Goal: Check status

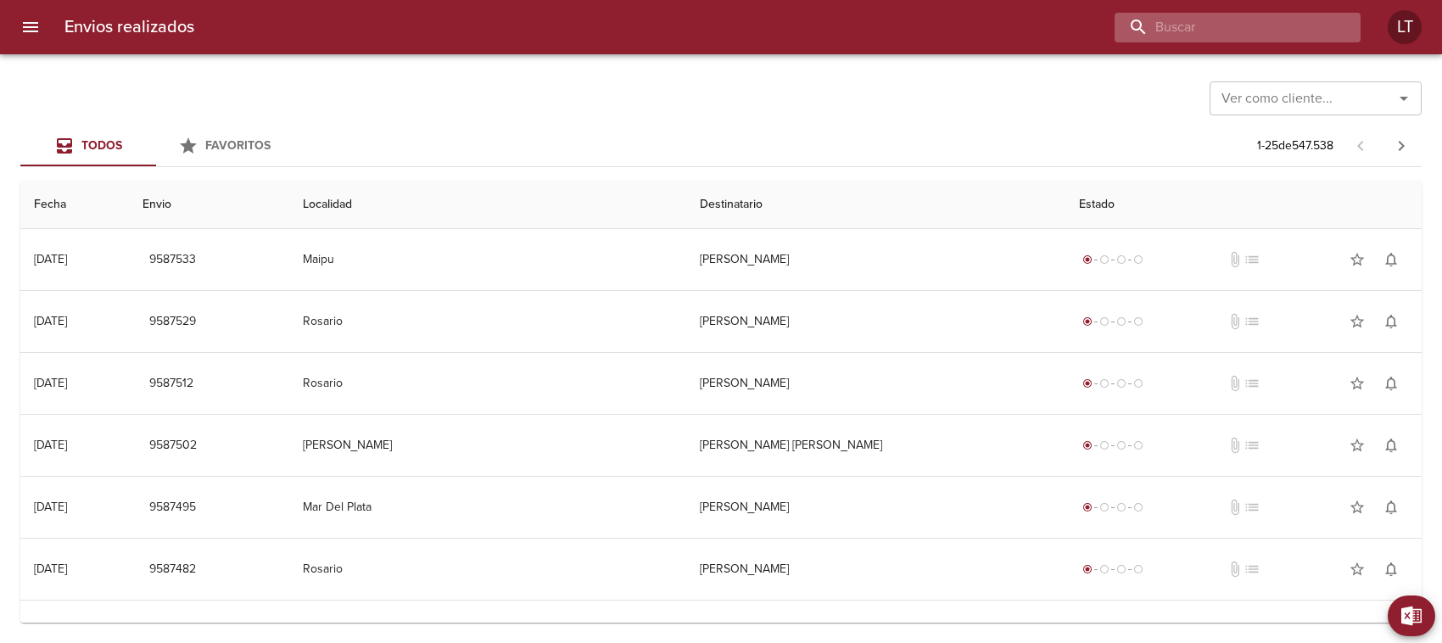
click at [1273, 27] on input "buscar" at bounding box center [1223, 28] width 217 height 30
type input "[PERSON_NAME] [PERSON_NAME]"
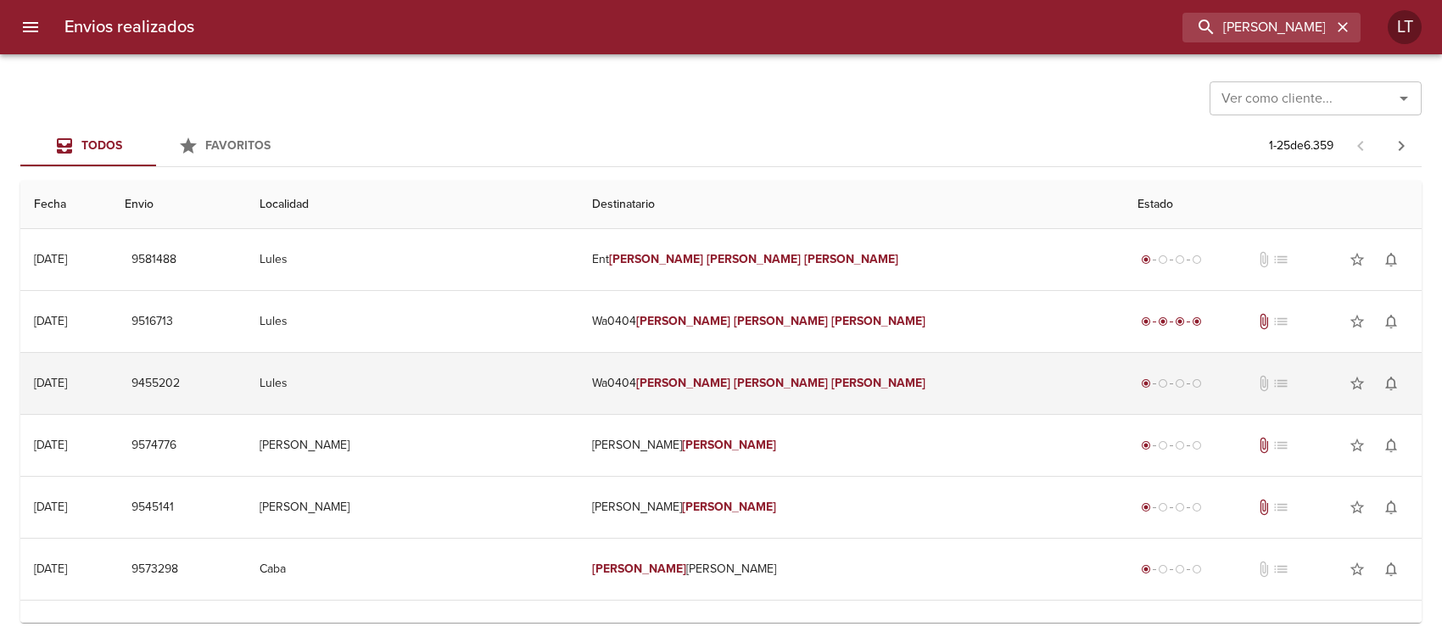
click at [814, 366] on td "Wa0404 [PERSON_NAME] [PERSON_NAME]" at bounding box center [851, 383] width 545 height 61
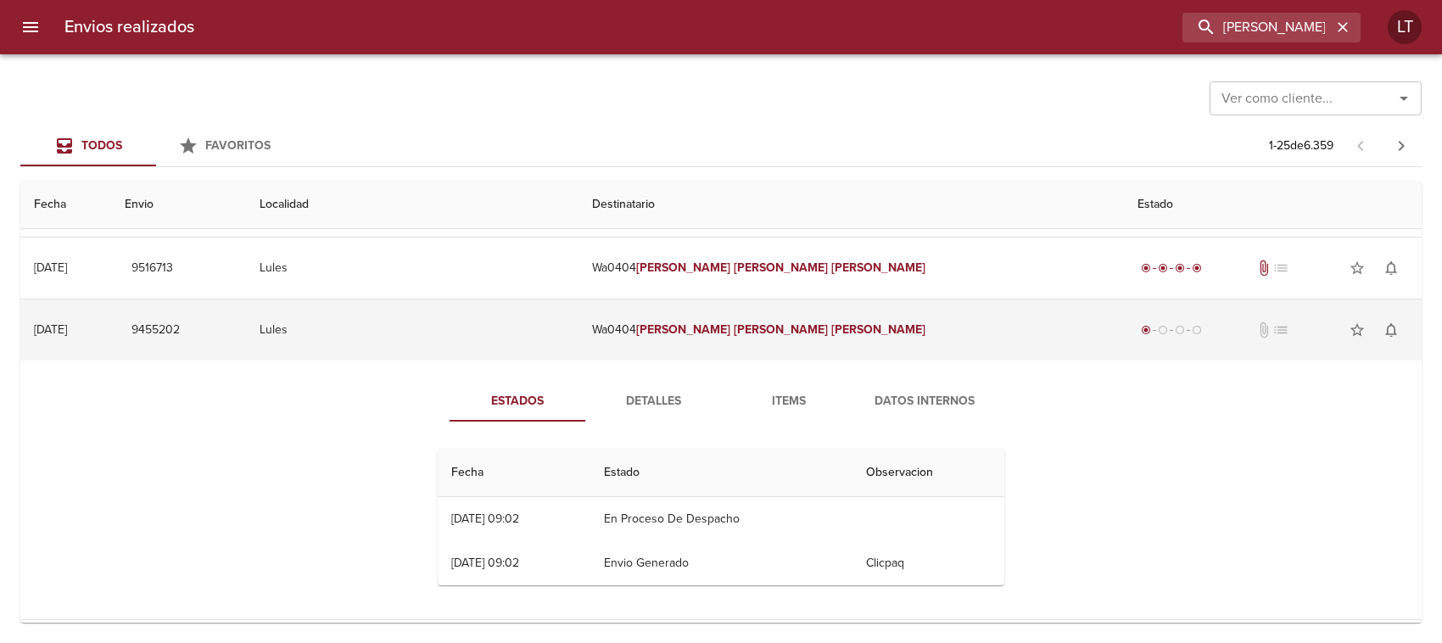
scroll to position [106, 0]
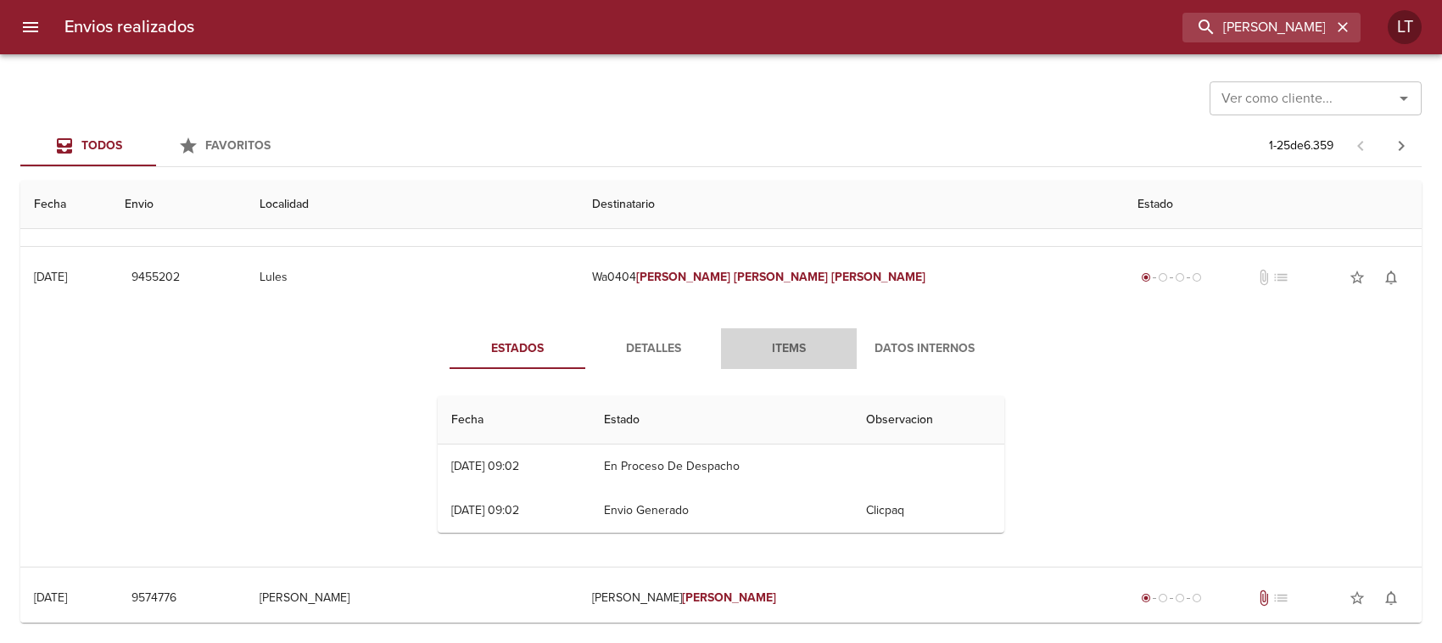
click at [772, 357] on span "Items" at bounding box center [788, 348] width 115 height 21
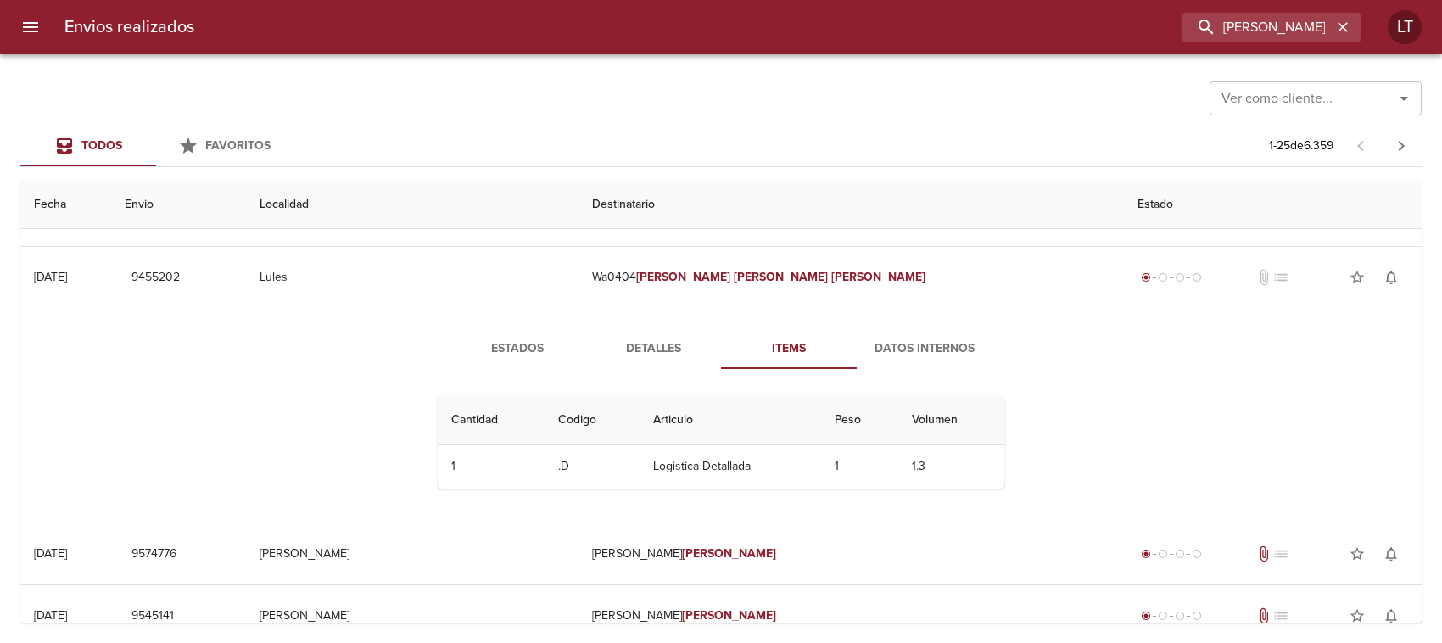
click at [657, 354] on span "Detalles" at bounding box center [652, 348] width 115 height 21
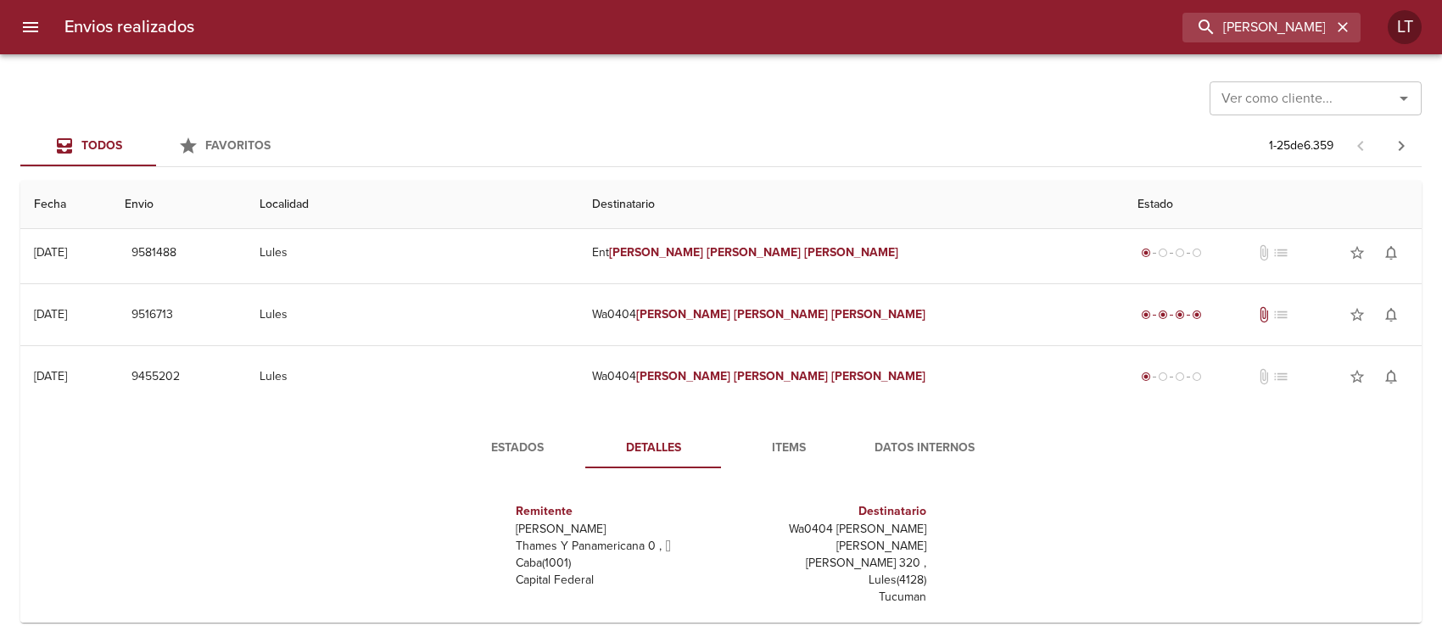
scroll to position [0, 0]
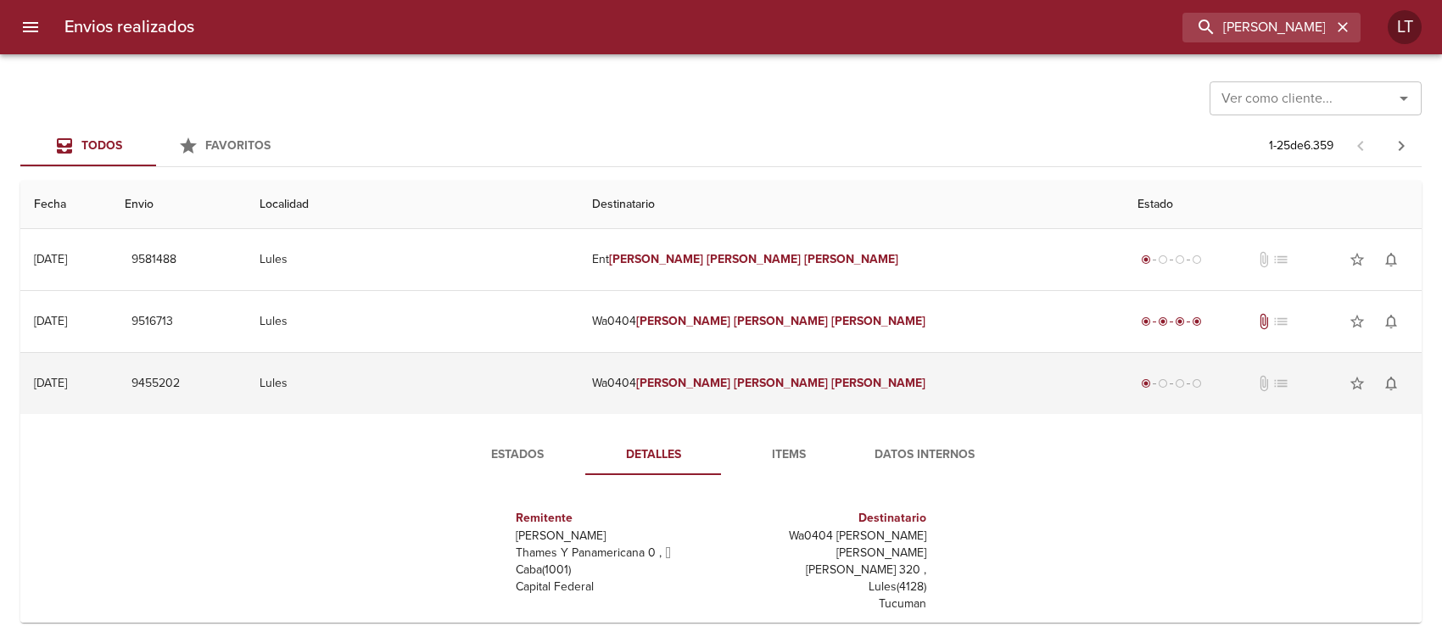
click at [779, 389] on td "Wa0404 [PERSON_NAME] [PERSON_NAME]" at bounding box center [851, 383] width 545 height 61
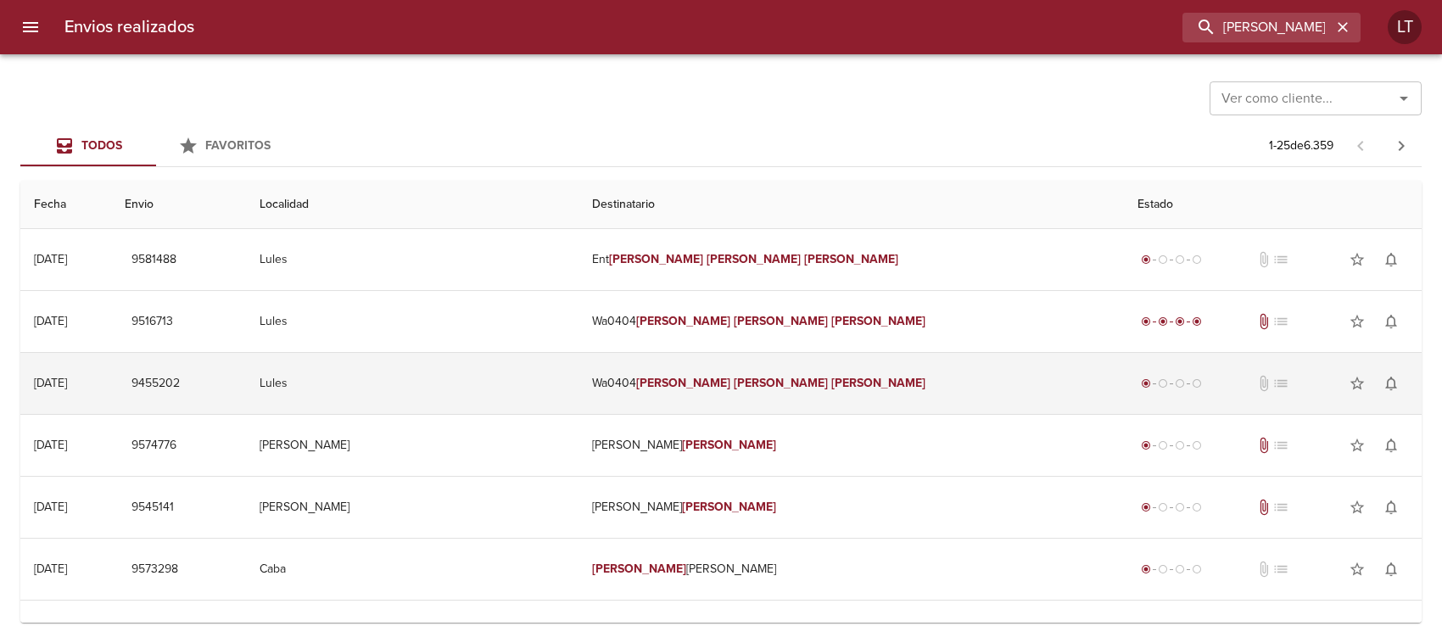
click at [867, 392] on td "Wa0404 [PERSON_NAME] [PERSON_NAME]" at bounding box center [851, 383] width 545 height 61
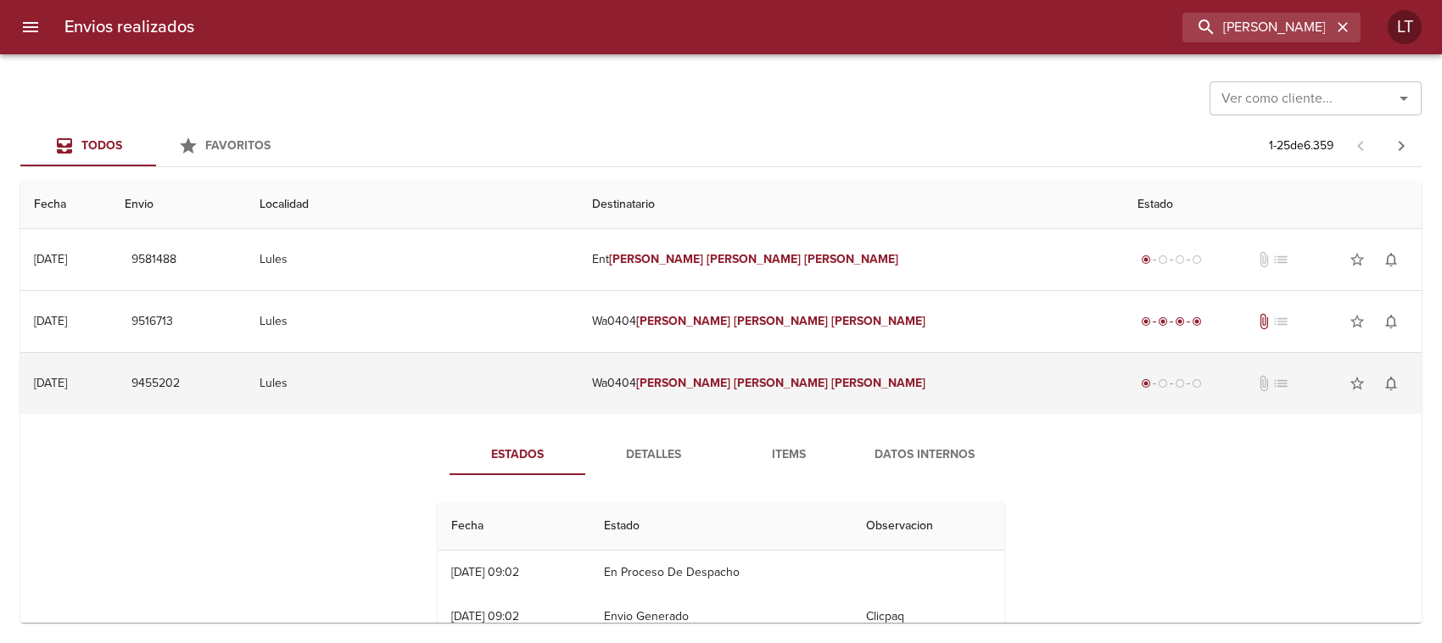
click at [730, 383] on em "[PERSON_NAME]" at bounding box center [683, 383] width 94 height 14
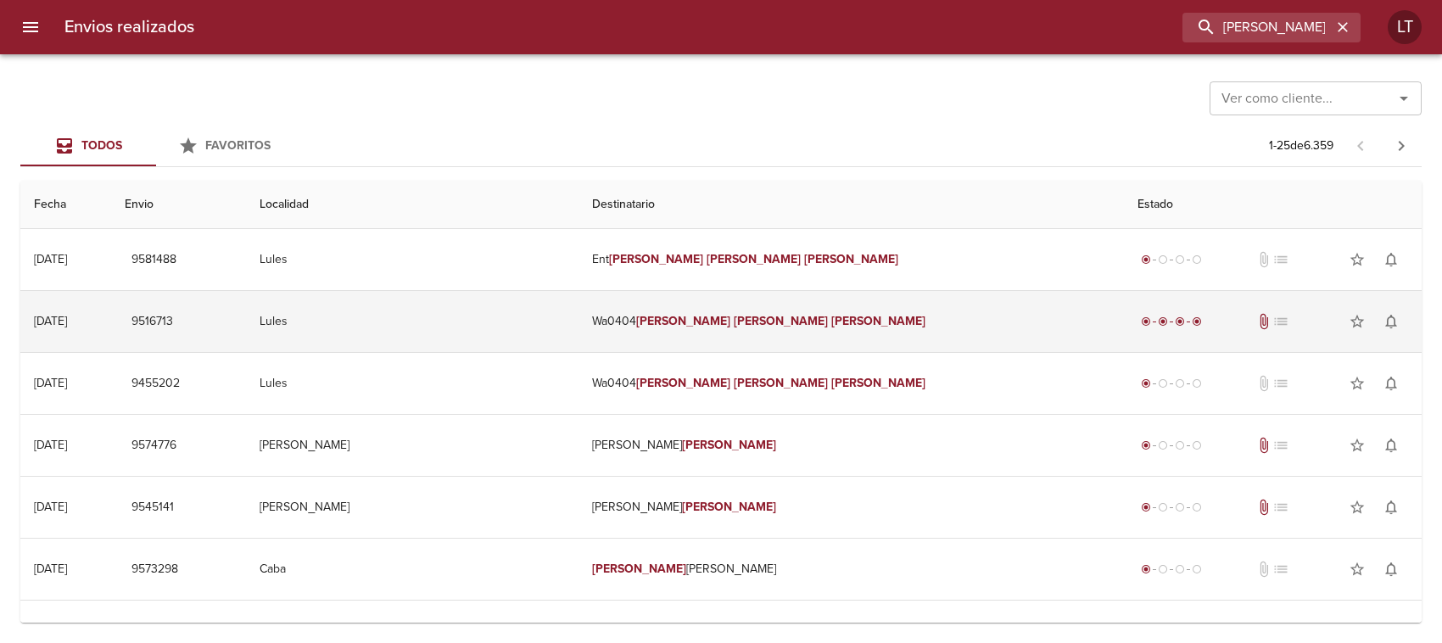
click at [730, 324] on em "[PERSON_NAME]" at bounding box center [683, 321] width 94 height 14
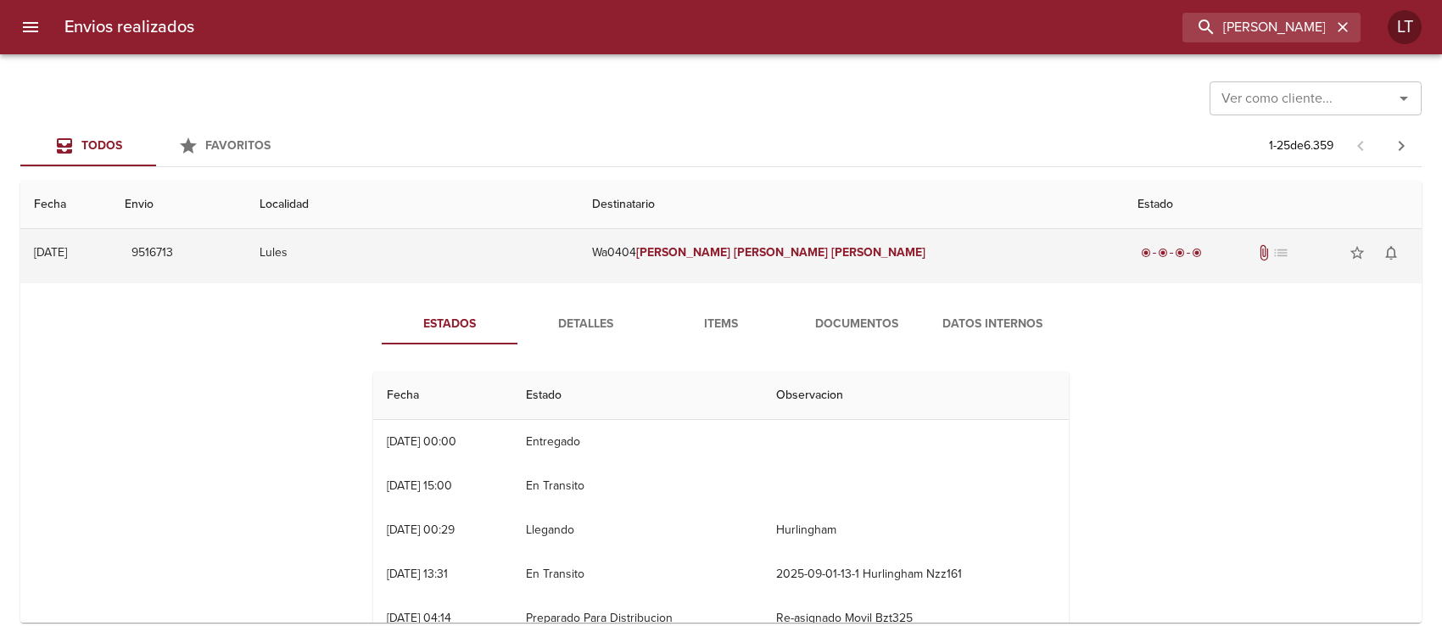
scroll to position [106, 0]
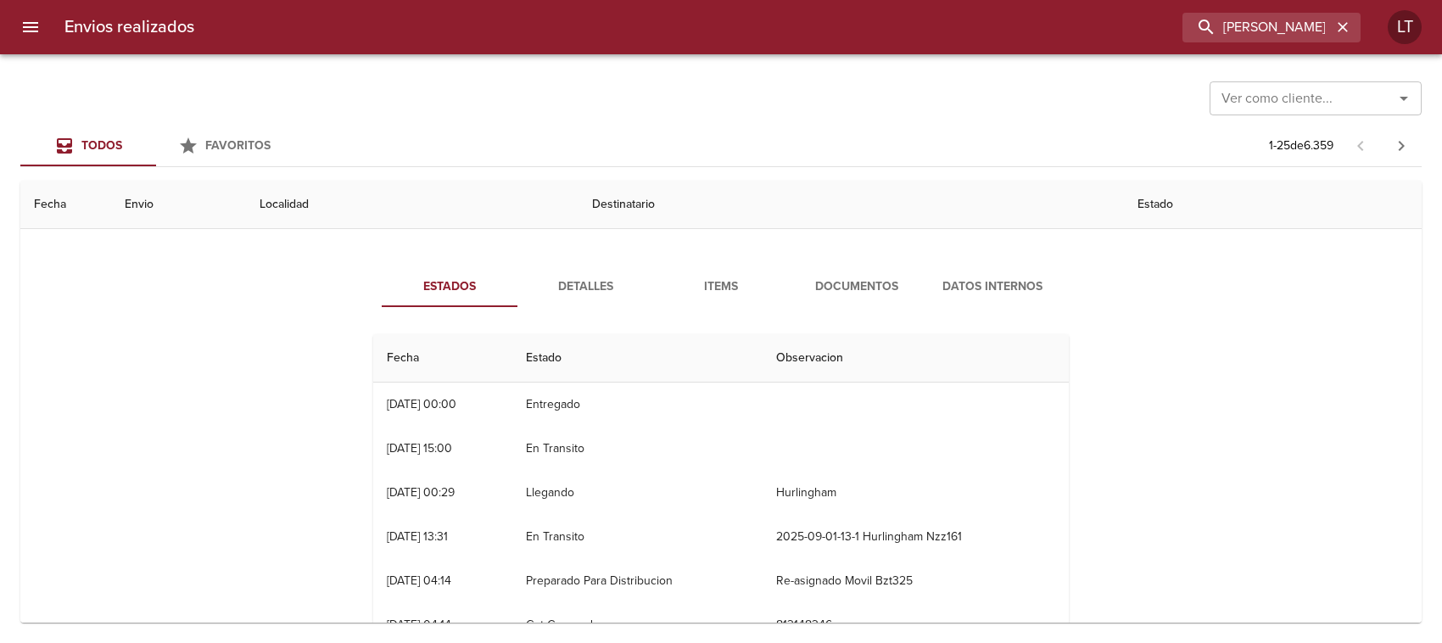
click at [850, 295] on span "Documentos" at bounding box center [856, 287] width 115 height 21
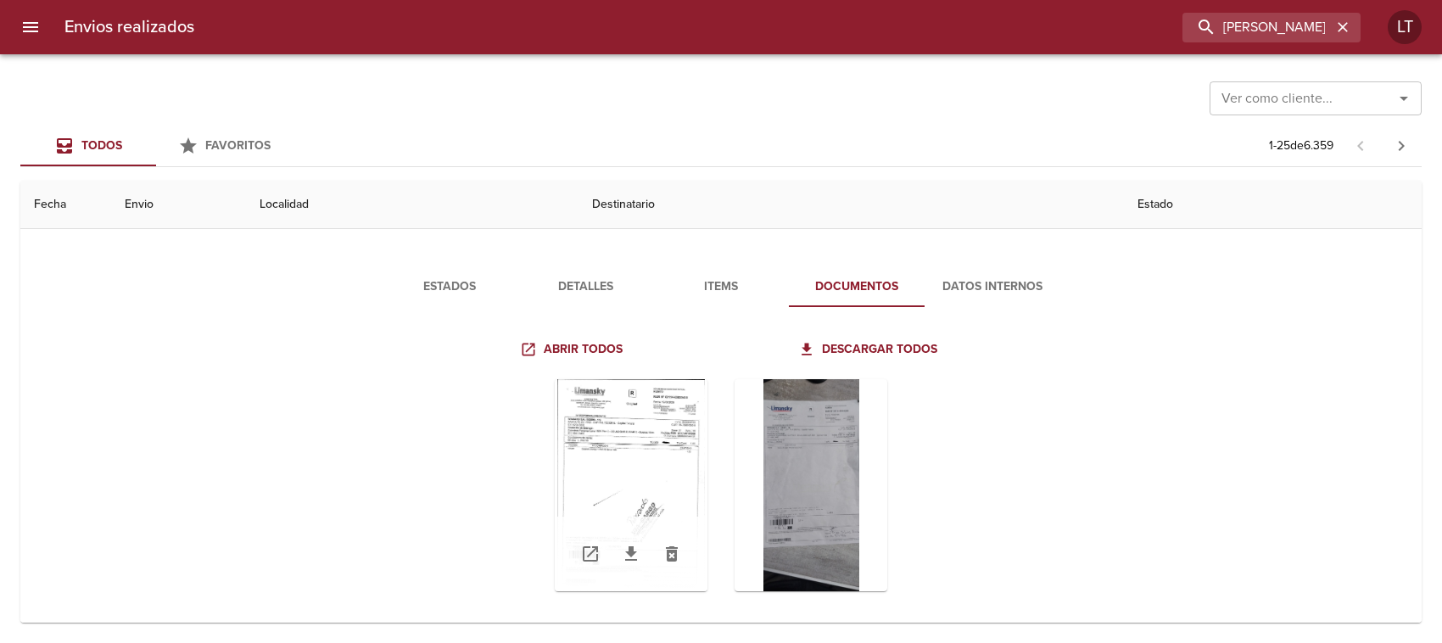
click at [668, 467] on div "Tabla de envíos del cliente" at bounding box center [631, 485] width 153 height 212
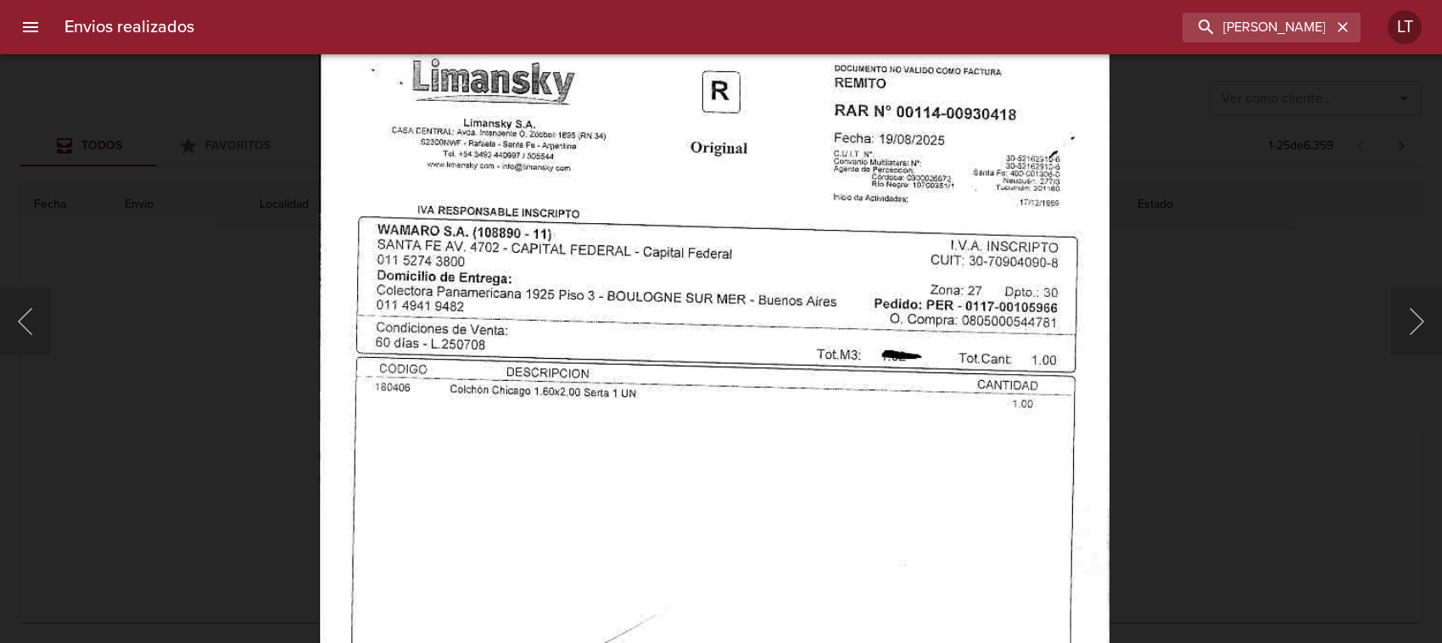
click at [558, 0] on html "Envios realizados [PERSON_NAME] [PERSON_NAME] LT Ver como cliente... Ver como c…" at bounding box center [721, 0] width 1442 height 0
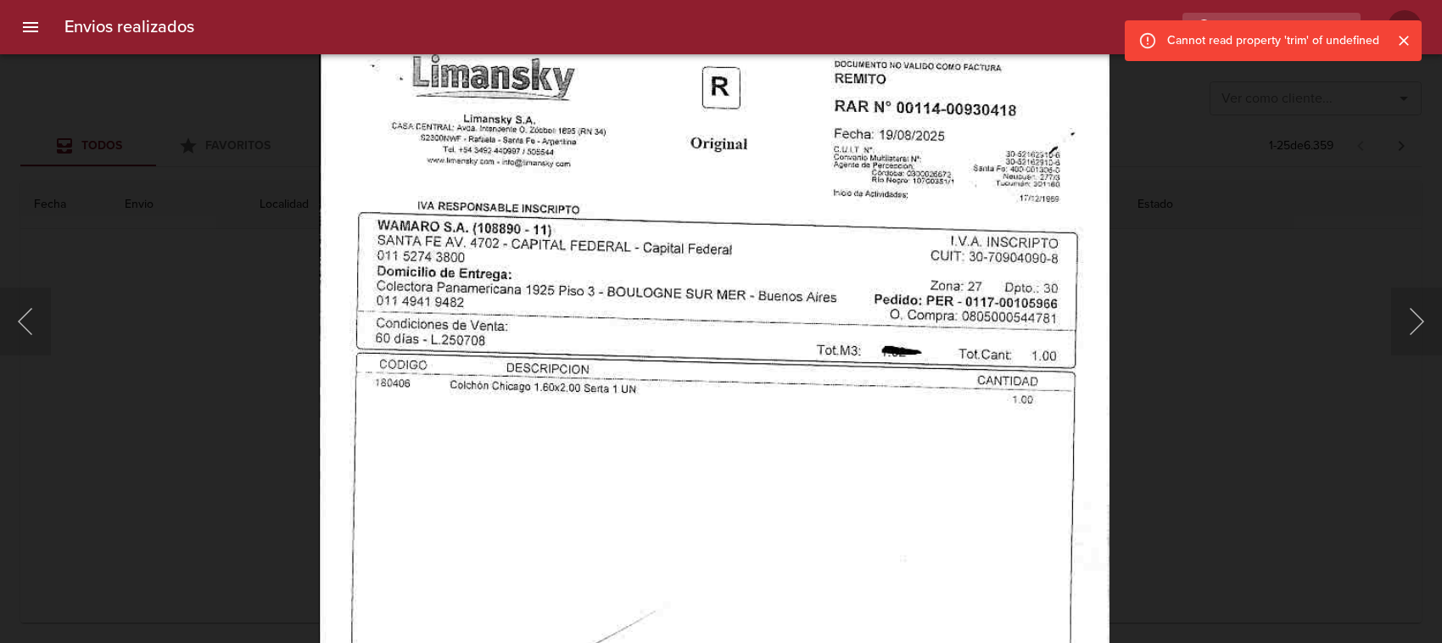
click at [1275, 524] on div "Lightbox" at bounding box center [721, 321] width 1442 height 643
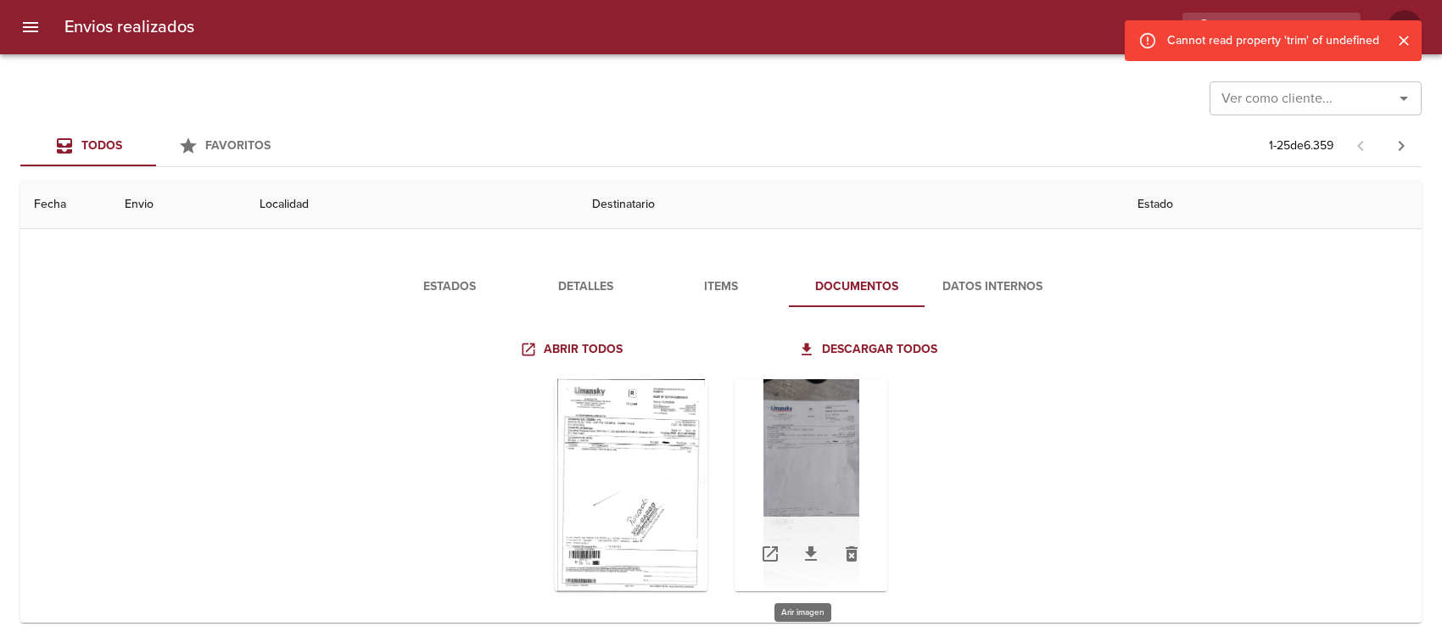
click at [786, 456] on div "Tabla de envíos del cliente" at bounding box center [811, 485] width 153 height 212
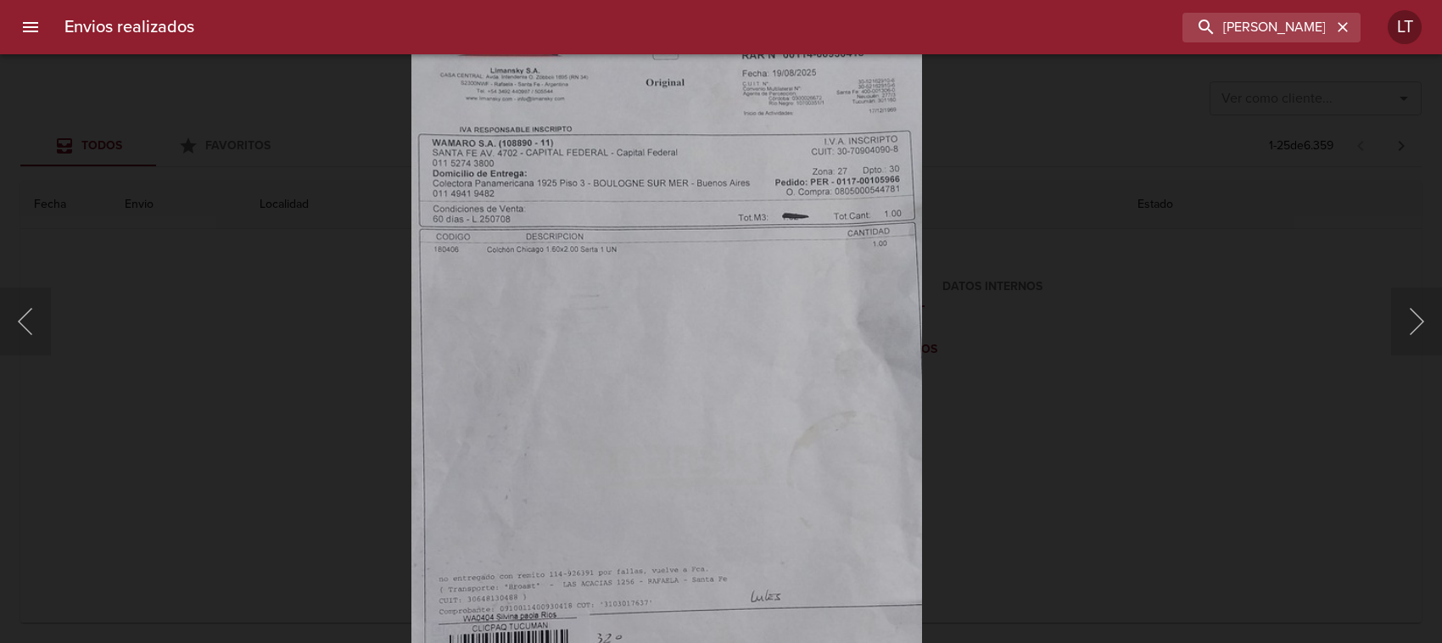
click at [802, 528] on img "Lightbox" at bounding box center [666, 449] width 511 height 1133
drag, startPoint x: 1304, startPoint y: 481, endPoint x: 1103, endPoint y: 448, distance: 203.7
click at [1299, 481] on div "Lightbox" at bounding box center [721, 321] width 1442 height 643
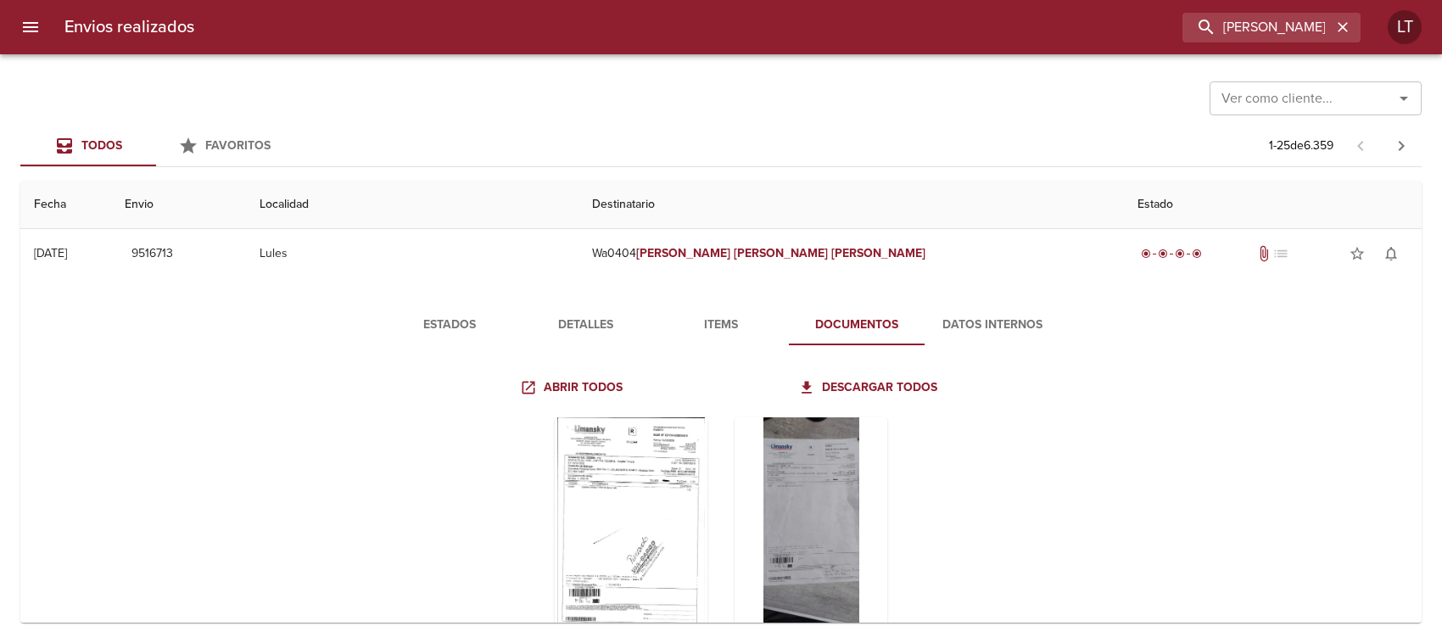
scroll to position [0, 0]
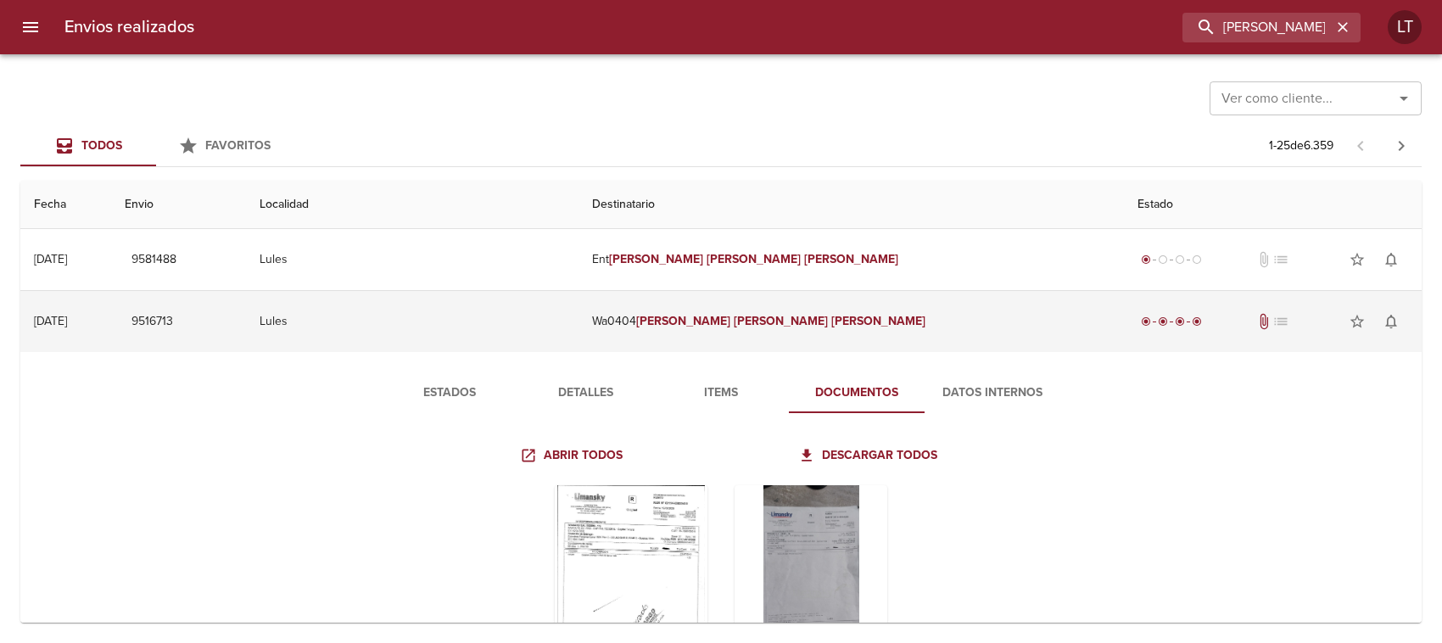
click at [730, 316] on em "[PERSON_NAME]" at bounding box center [683, 321] width 94 height 14
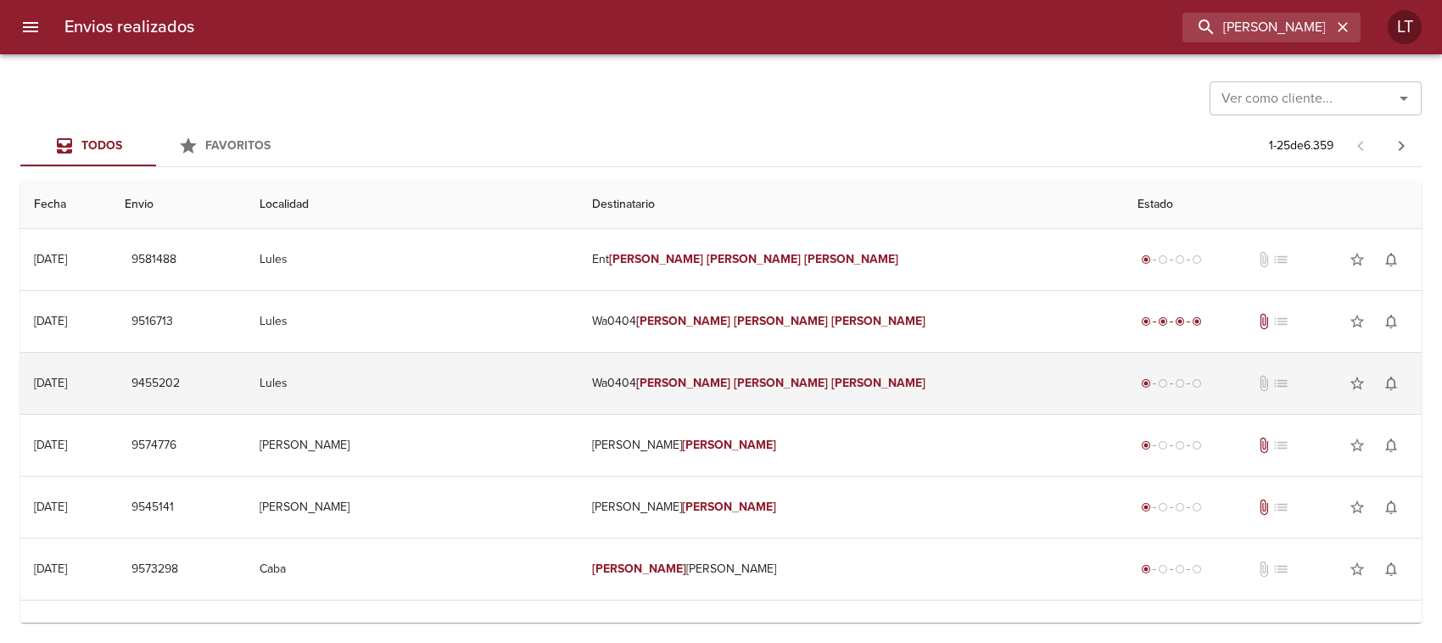
click at [831, 388] on em "[PERSON_NAME]" at bounding box center [878, 383] width 94 height 14
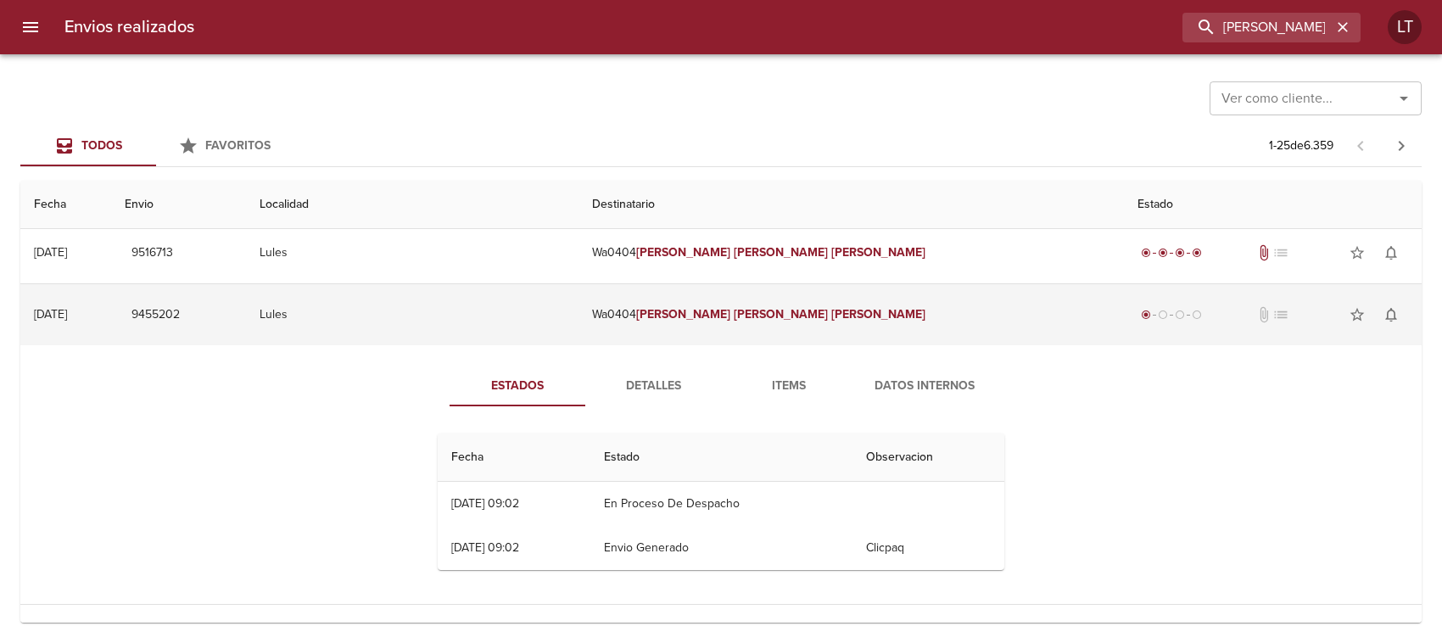
scroll to position [106, 0]
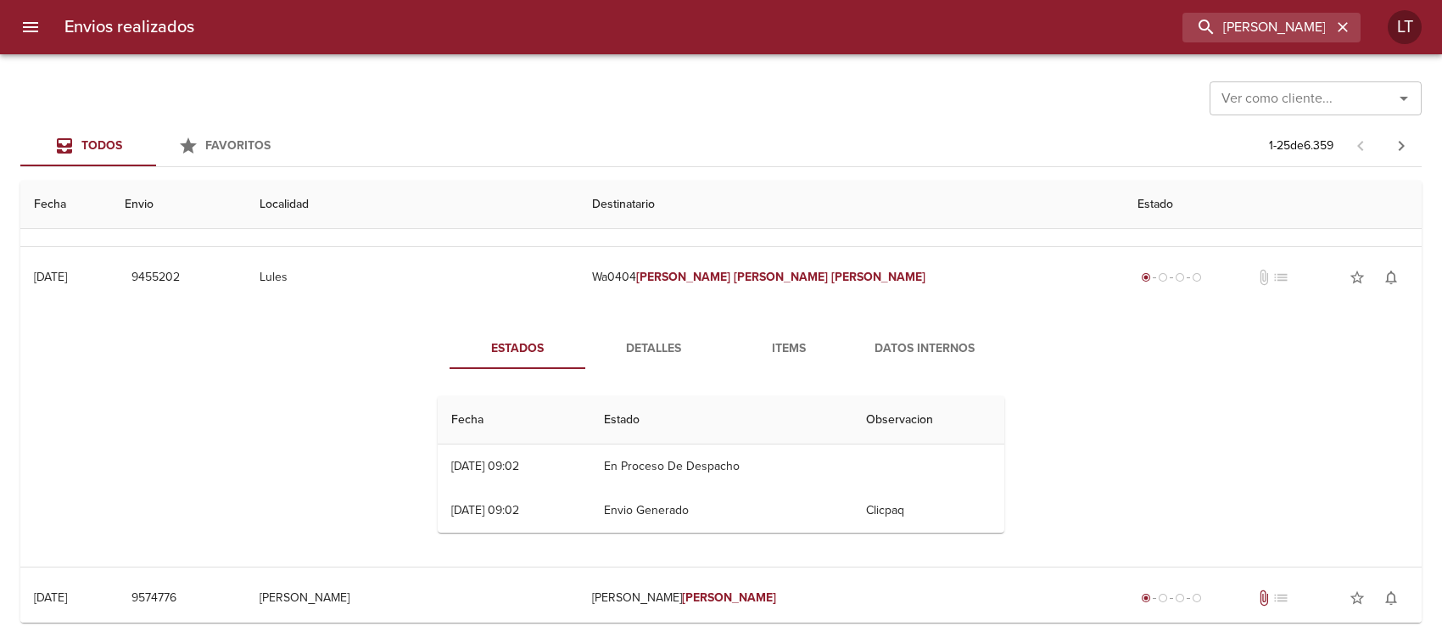
click at [786, 383] on div "Fecha Estado Observacion 04/08 [DATE] 09:02 En Proceso De Despacho 04/08 [DATE]…" at bounding box center [721, 465] width 580 height 164
drag, startPoint x: 837, startPoint y: 354, endPoint x: 677, endPoint y: 341, distance: 160.8
click at [831, 355] on span "Items" at bounding box center [788, 348] width 115 height 21
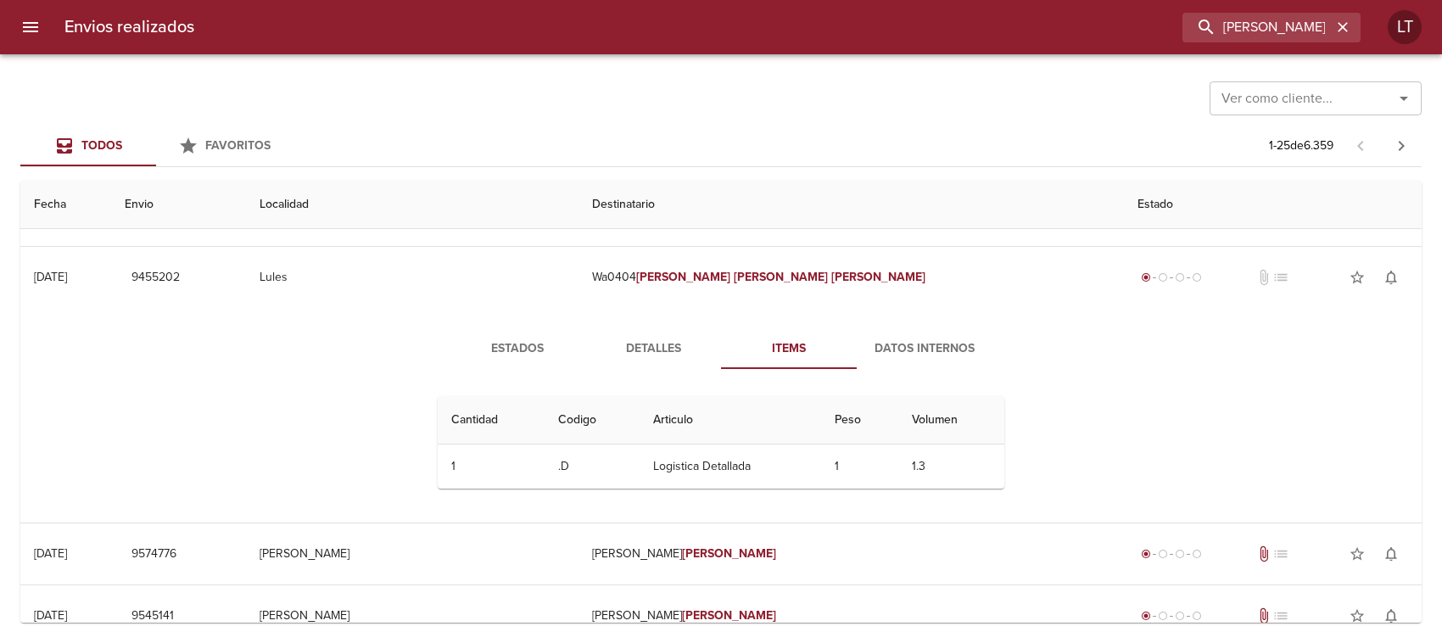
click at [640, 340] on span "Detalles" at bounding box center [652, 348] width 115 height 21
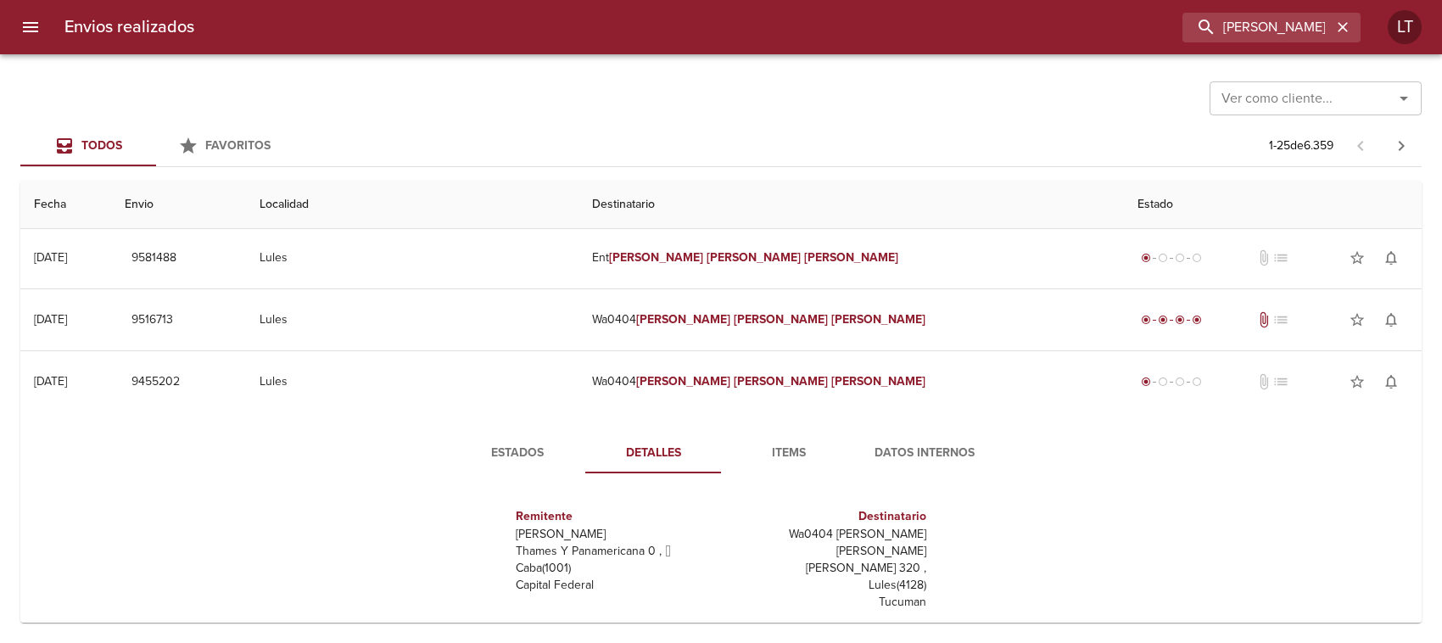
scroll to position [0, 0]
click at [515, 450] on span "Estados" at bounding box center [517, 454] width 115 height 21
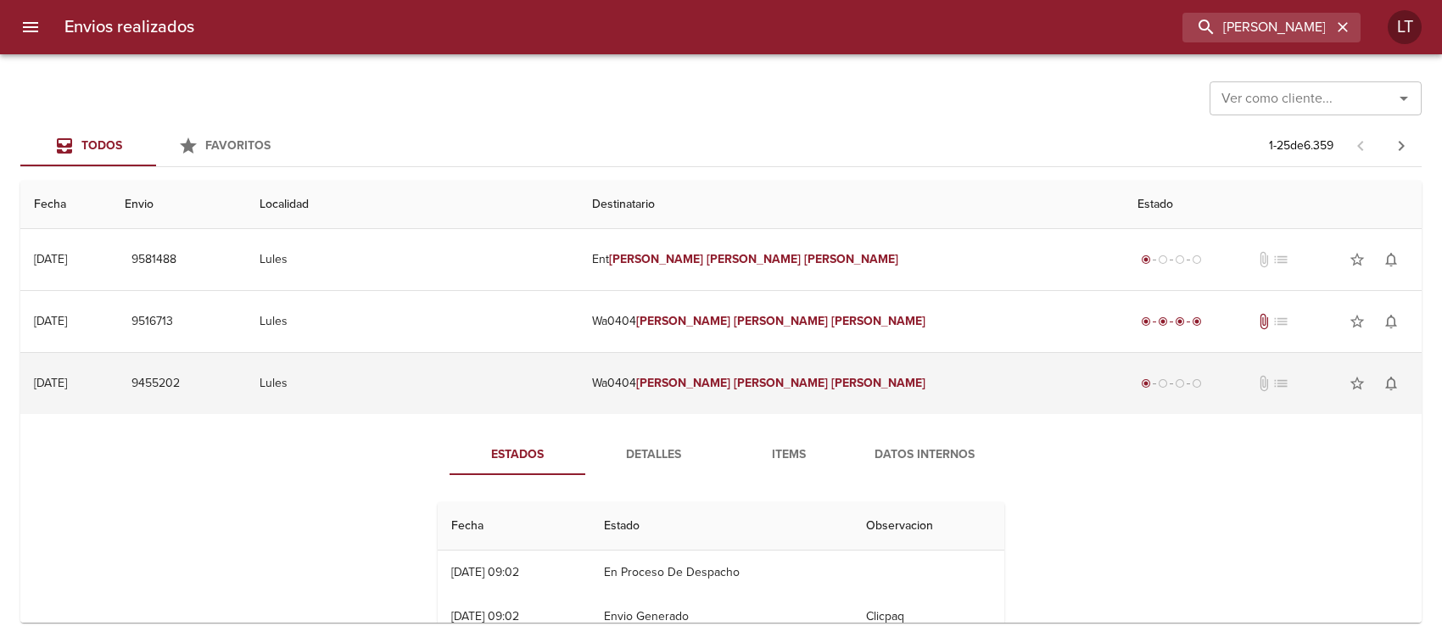
drag, startPoint x: 772, startPoint y: 372, endPoint x: 787, endPoint y: 363, distance: 17.5
click at [774, 373] on td "Wa0404 [PERSON_NAME] [PERSON_NAME]" at bounding box center [851, 383] width 545 height 61
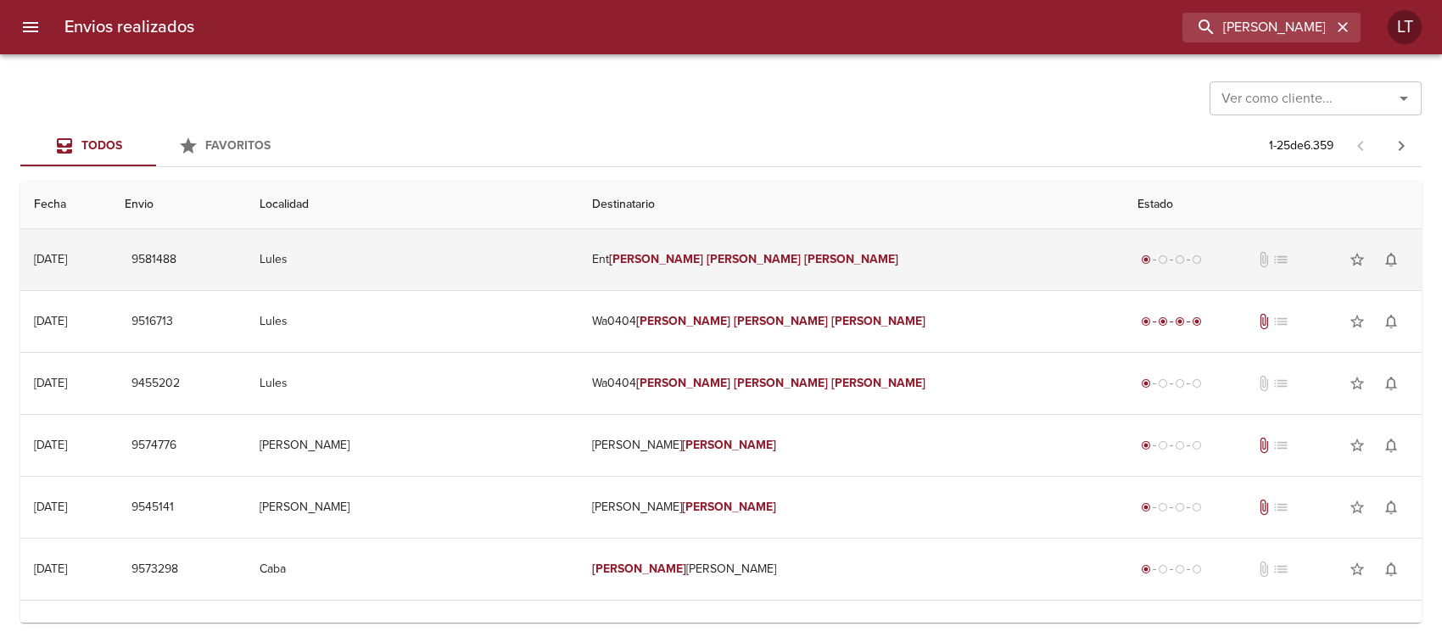
click at [723, 248] on td "Ent [PERSON_NAME] [PERSON_NAME]" at bounding box center [851, 259] width 545 height 61
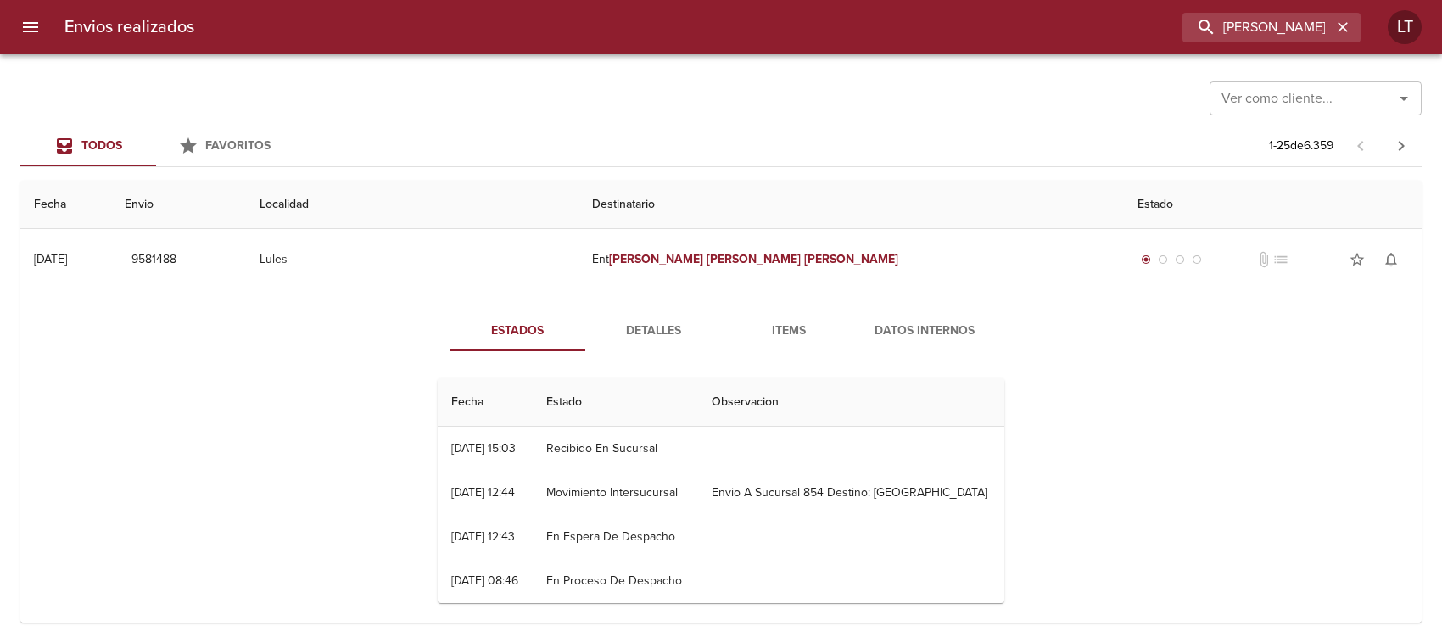
drag, startPoint x: 770, startPoint y: 348, endPoint x: 625, endPoint y: 355, distance: 145.2
click at [769, 349] on button "Items" at bounding box center [789, 330] width 136 height 41
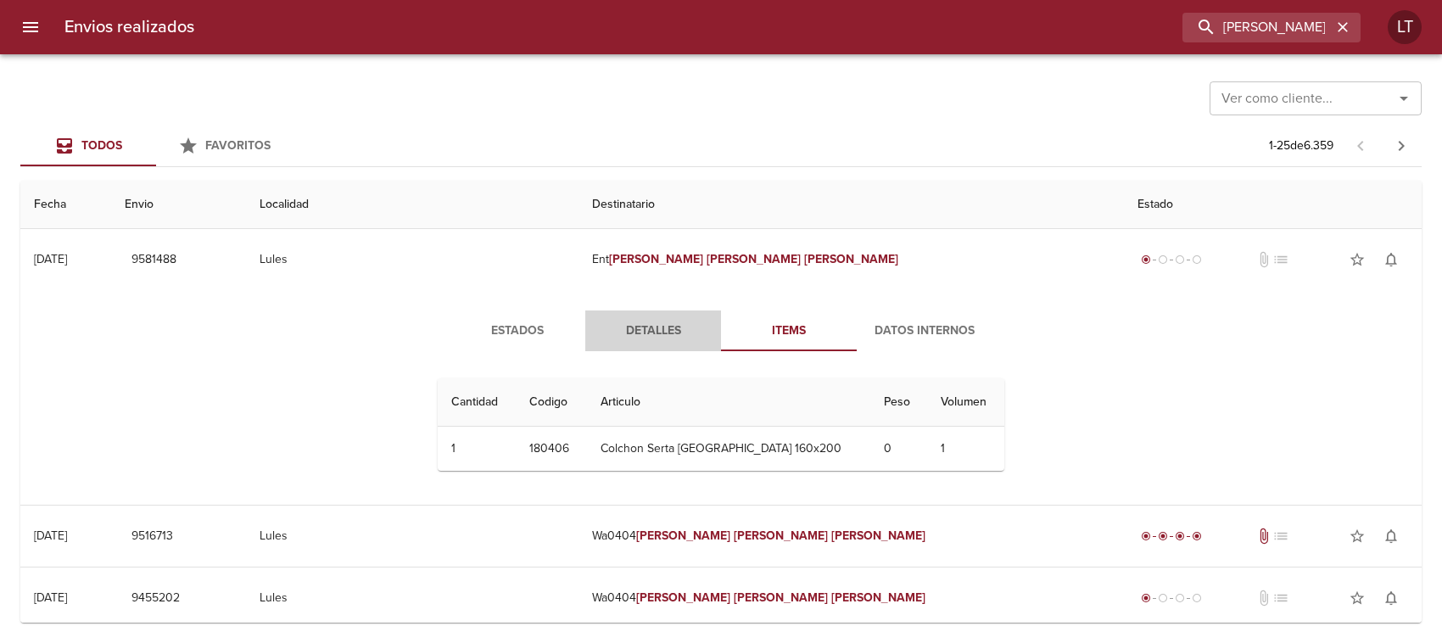
click at [595, 344] on button "Detalles" at bounding box center [653, 330] width 136 height 41
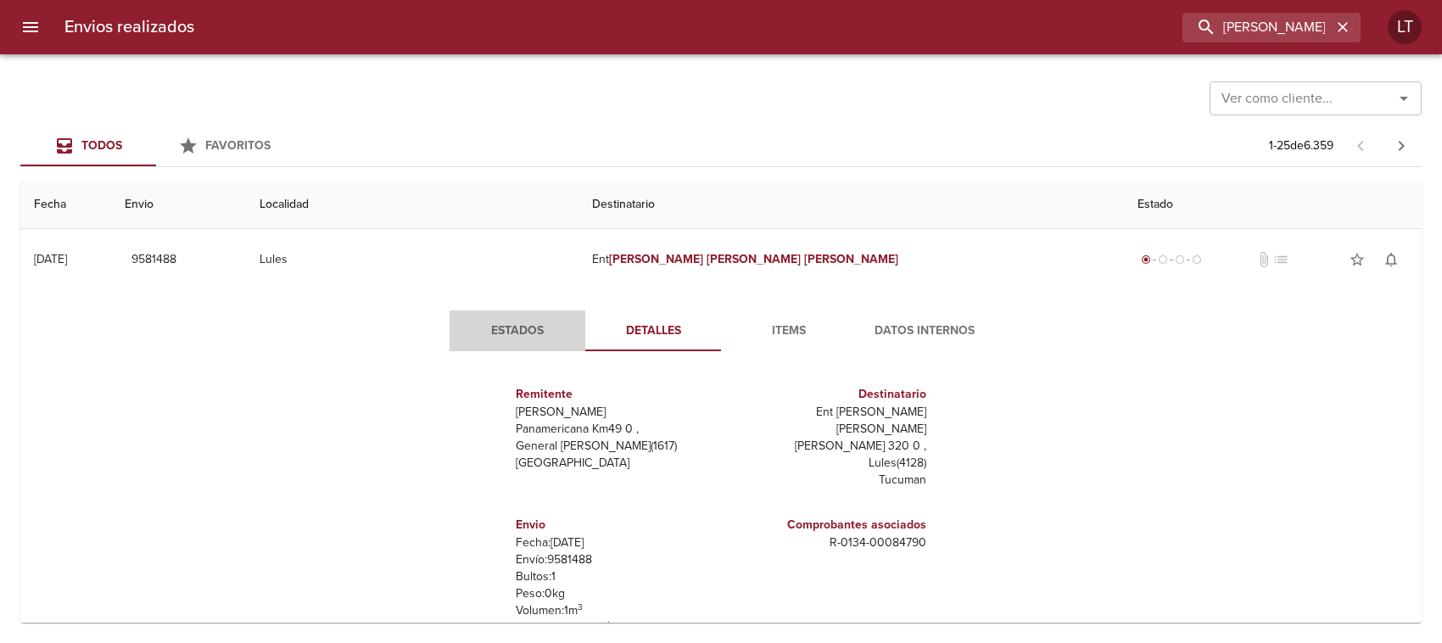
click at [489, 346] on button "Estados" at bounding box center [518, 330] width 136 height 41
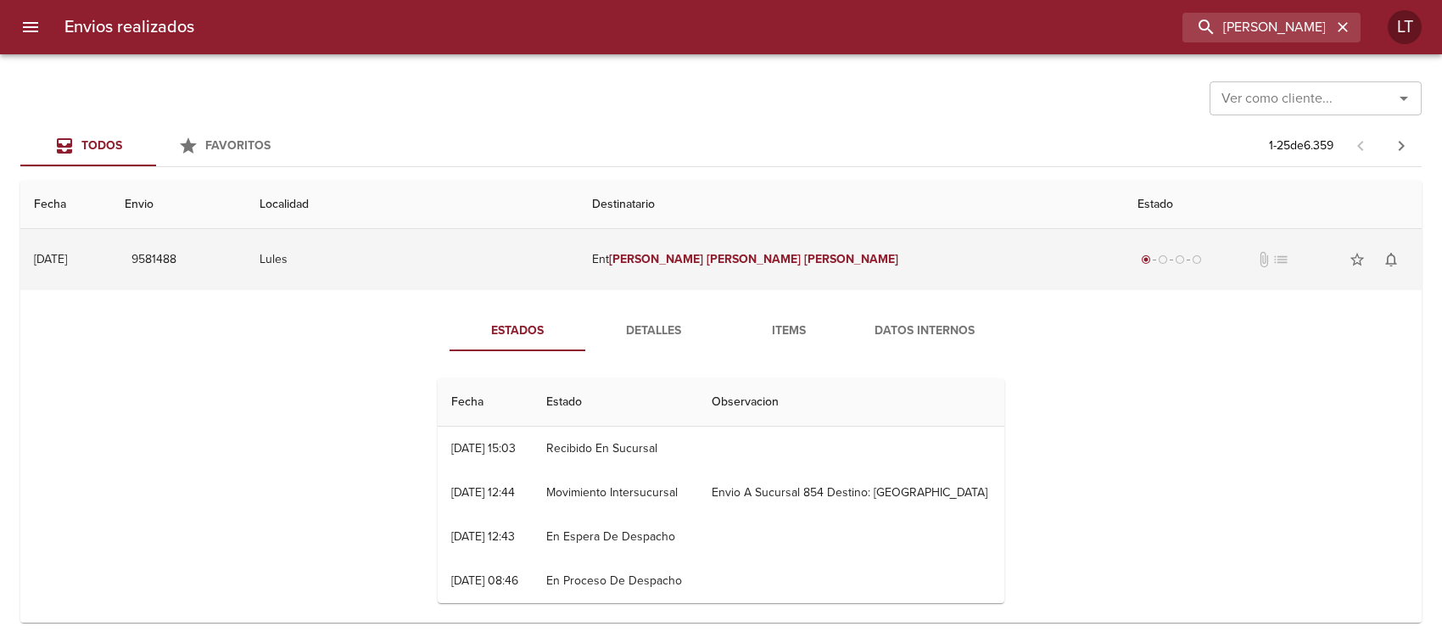
click at [703, 259] on em "[PERSON_NAME]" at bounding box center [656, 259] width 94 height 14
